Goal: Task Accomplishment & Management: Use online tool/utility

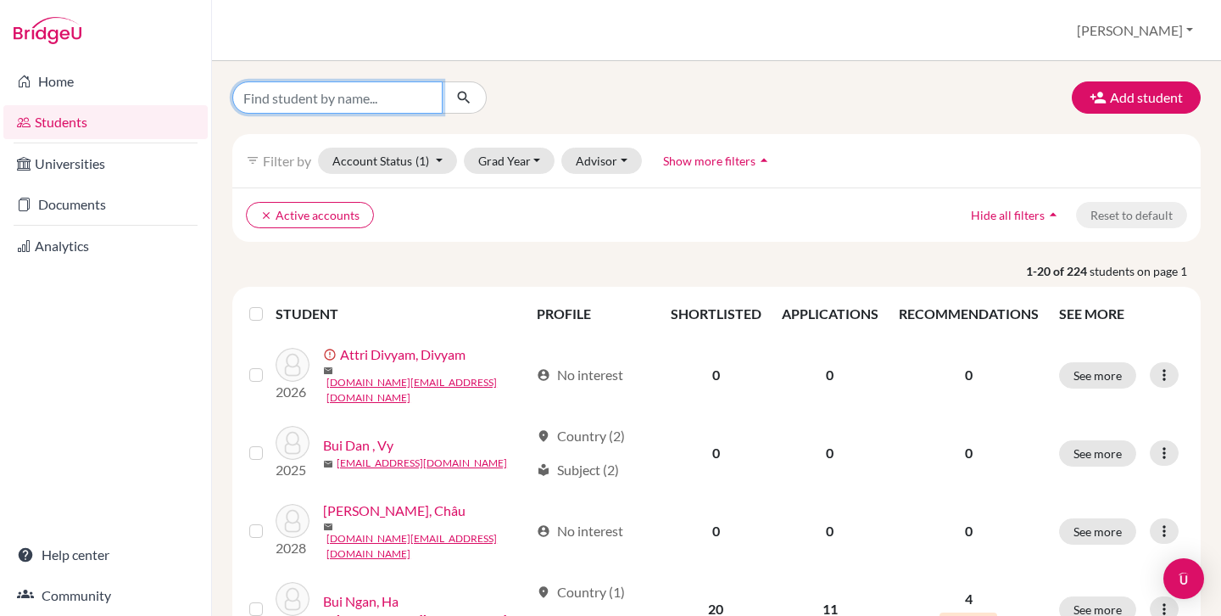
click at [423, 104] on input "Find student by name..." at bounding box center [337, 97] width 210 height 32
type input "lai"
click button "submit" at bounding box center [464, 97] width 45 height 32
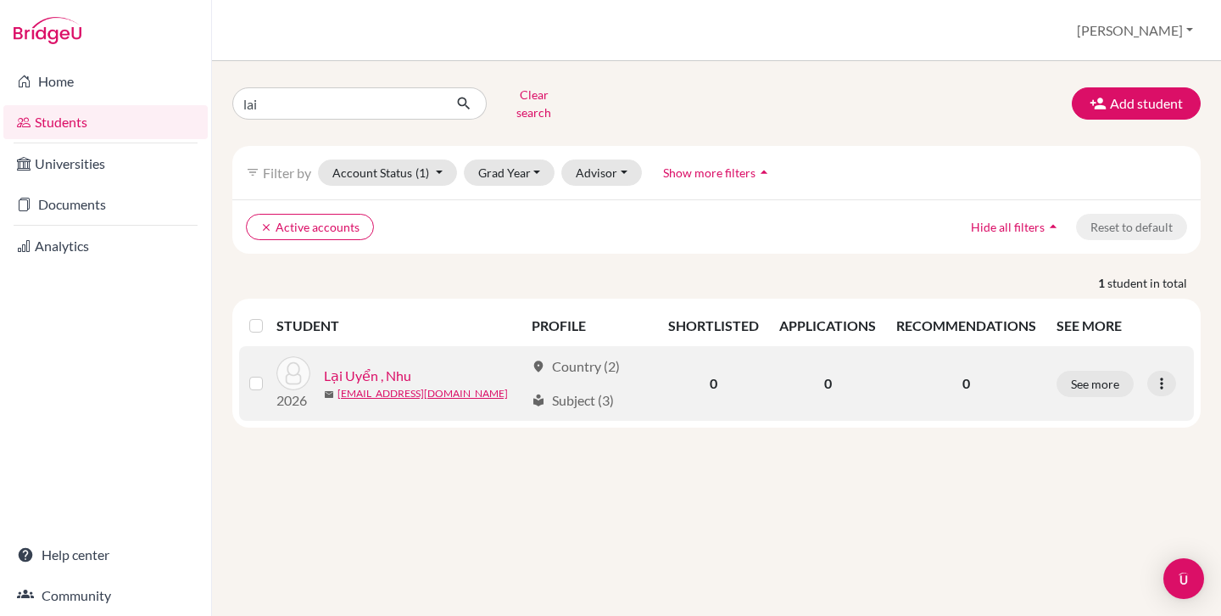
click at [379, 365] on link "Lại Uyển , Nhu" at bounding box center [367, 375] width 87 height 20
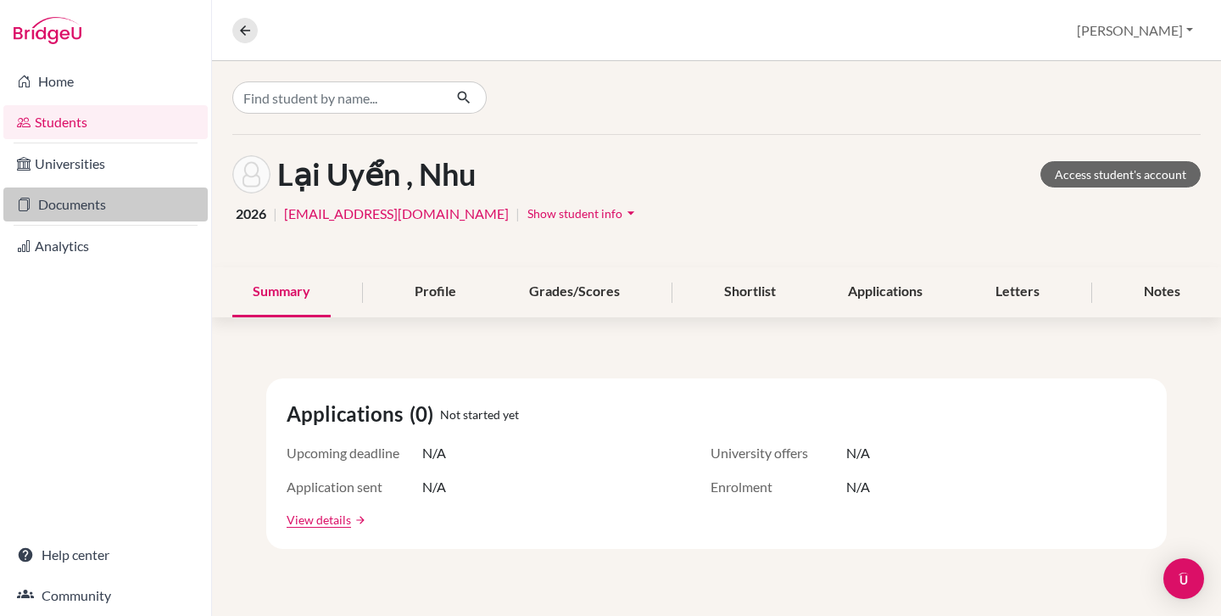
click at [96, 203] on link "Documents" at bounding box center [105, 204] width 204 height 34
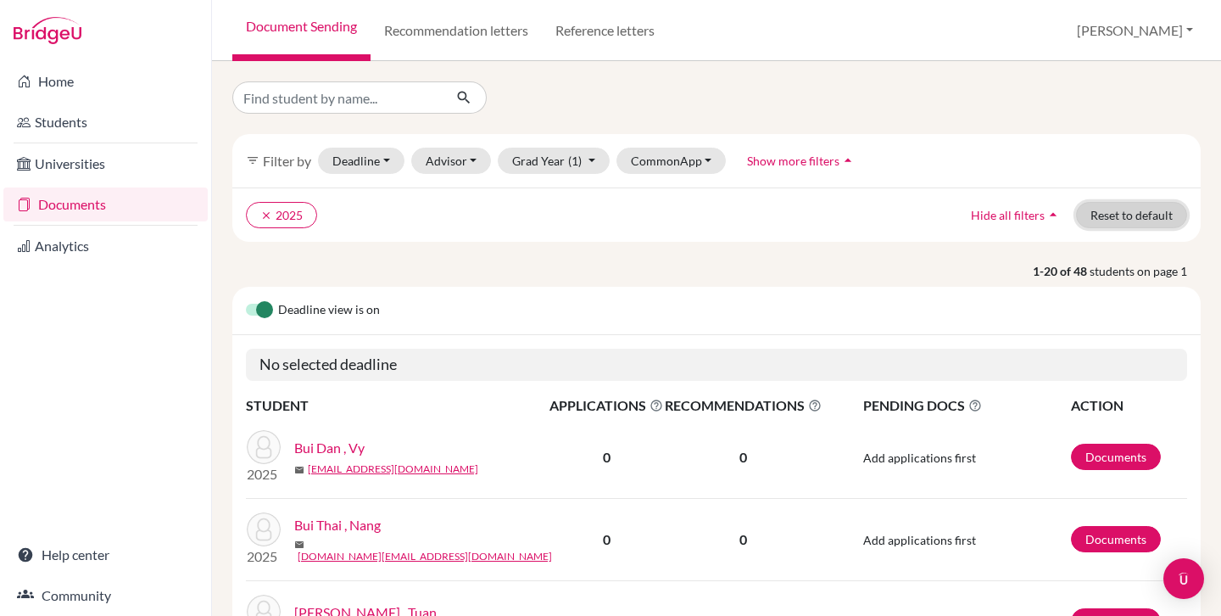
click at [1078, 220] on button "Reset to default" at bounding box center [1131, 215] width 111 height 26
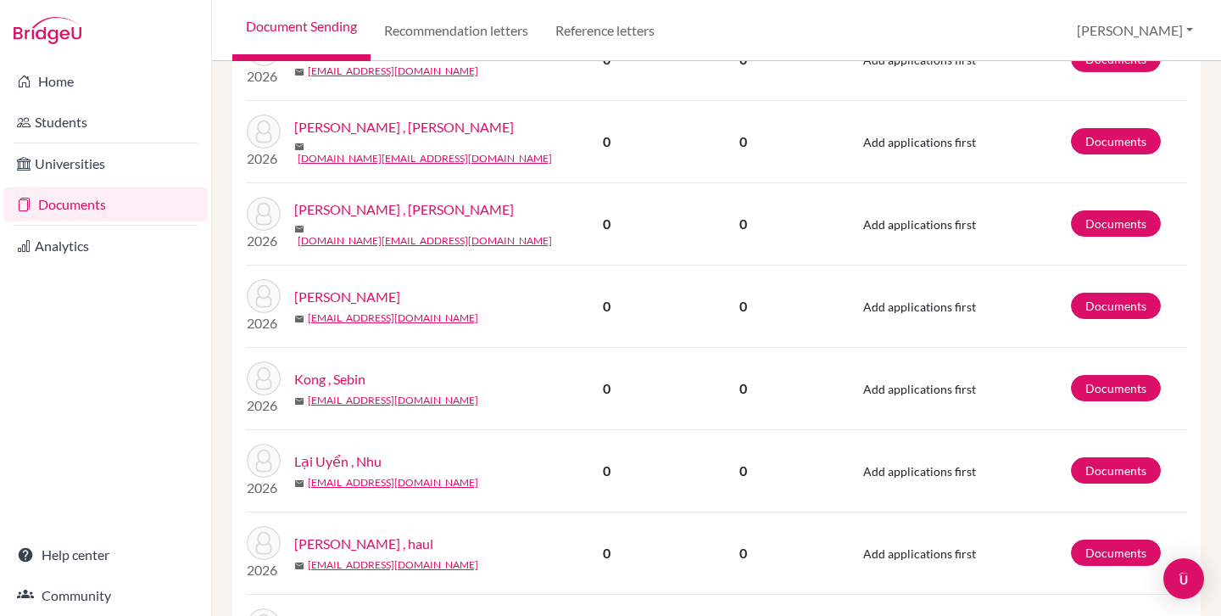
scroll to position [597, 0]
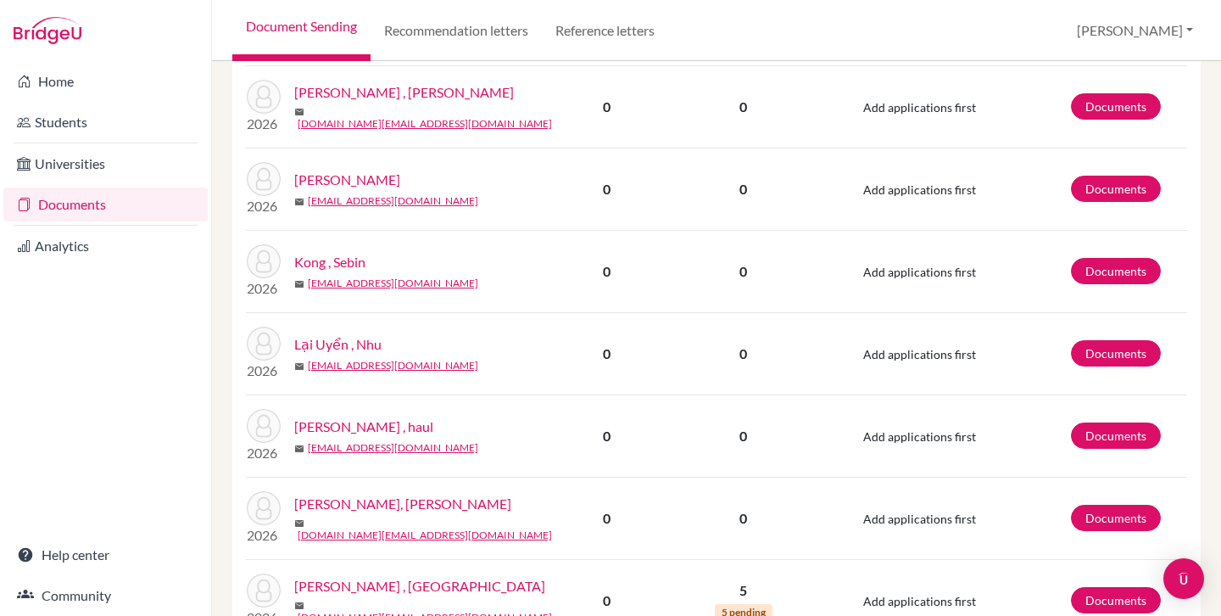
click at [335, 342] on link "Lại Uyển , Nhu" at bounding box center [337, 344] width 87 height 20
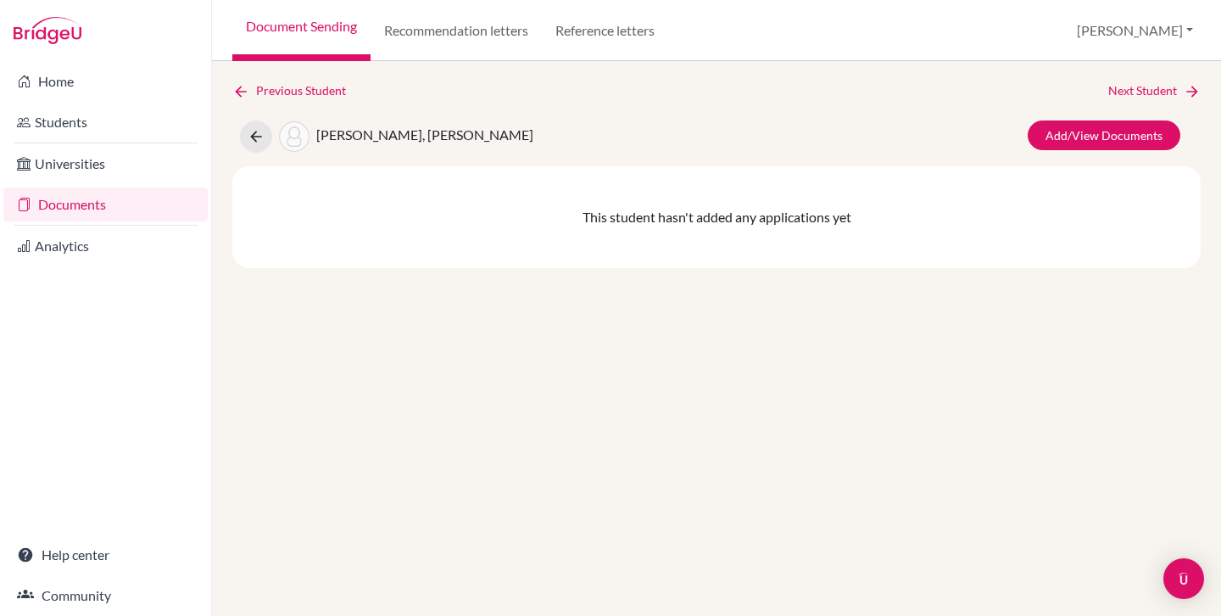
click at [340, 134] on span "Lại Uyển, Nhu" at bounding box center [424, 134] width 217 height 16
click at [402, 155] on div "Previous Student Next Student Lại Uyển, Nhu Add/View Documents This student has…" at bounding box center [716, 174] width 968 height 187
click at [287, 32] on link "Document Sending" at bounding box center [301, 30] width 138 height 61
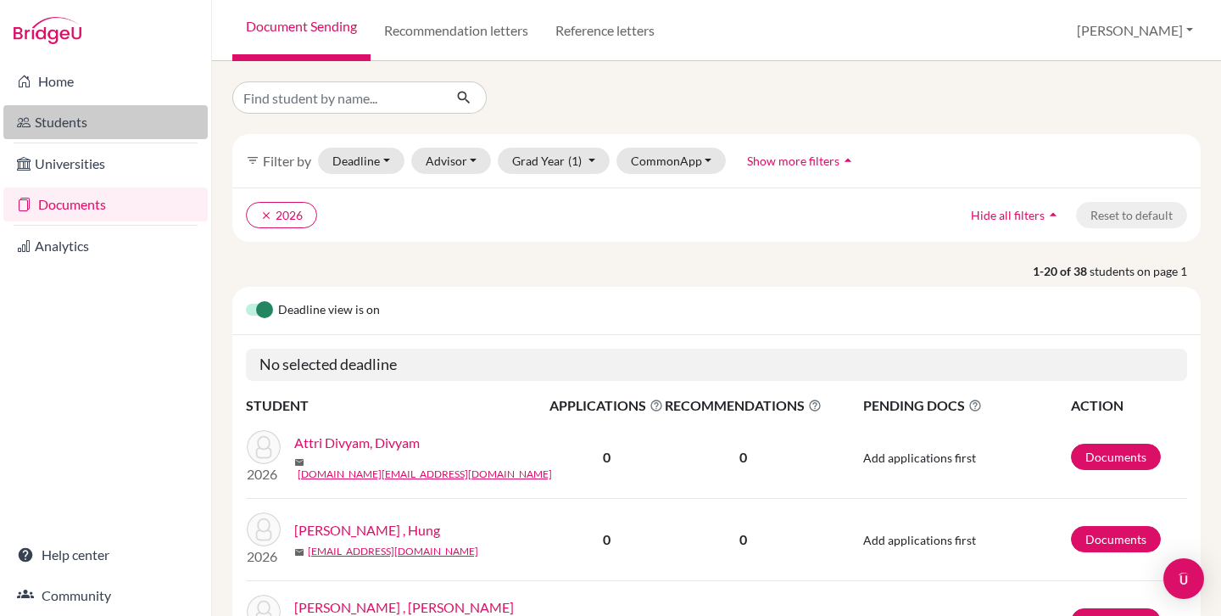
click at [107, 120] on link "Students" at bounding box center [105, 122] width 204 height 34
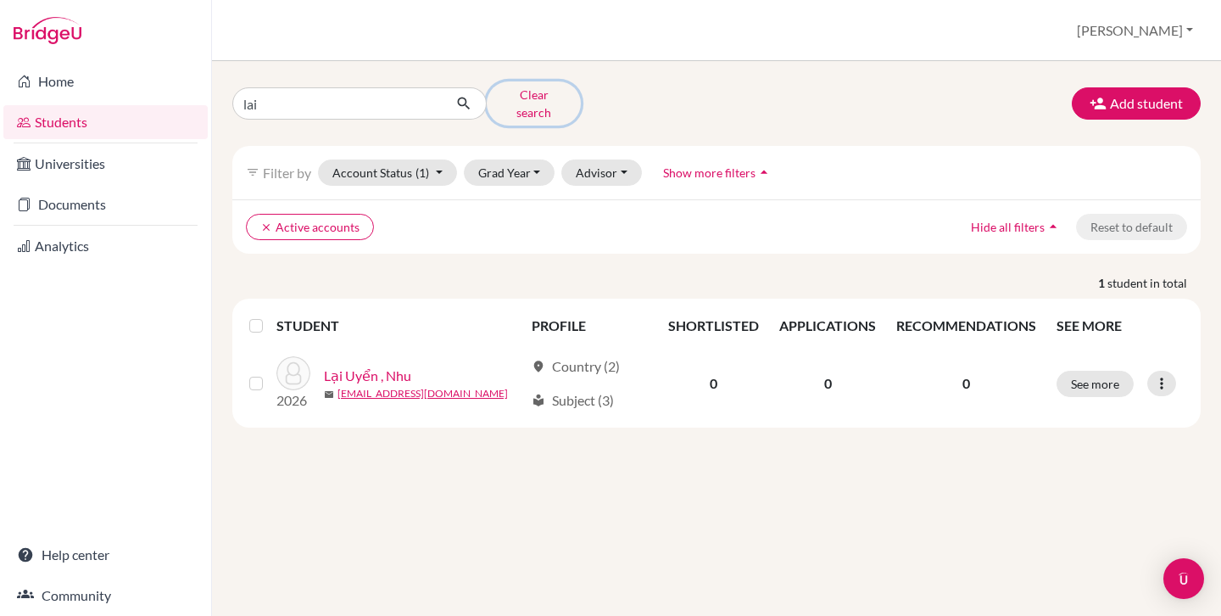
click at [521, 95] on button "Clear search" at bounding box center [534, 103] width 94 height 44
